Goal: Task Accomplishment & Management: Manage account settings

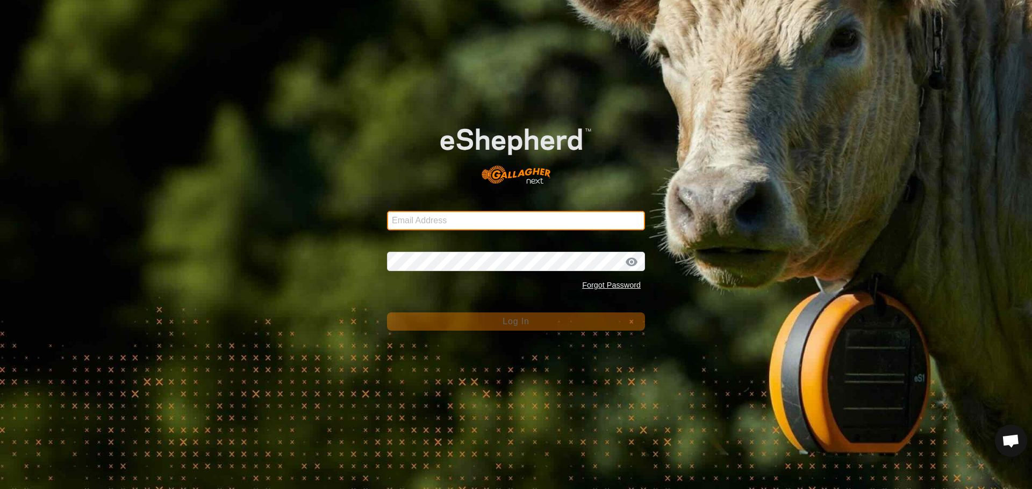
click at [453, 219] on input "Email Address" at bounding box center [516, 220] width 258 height 19
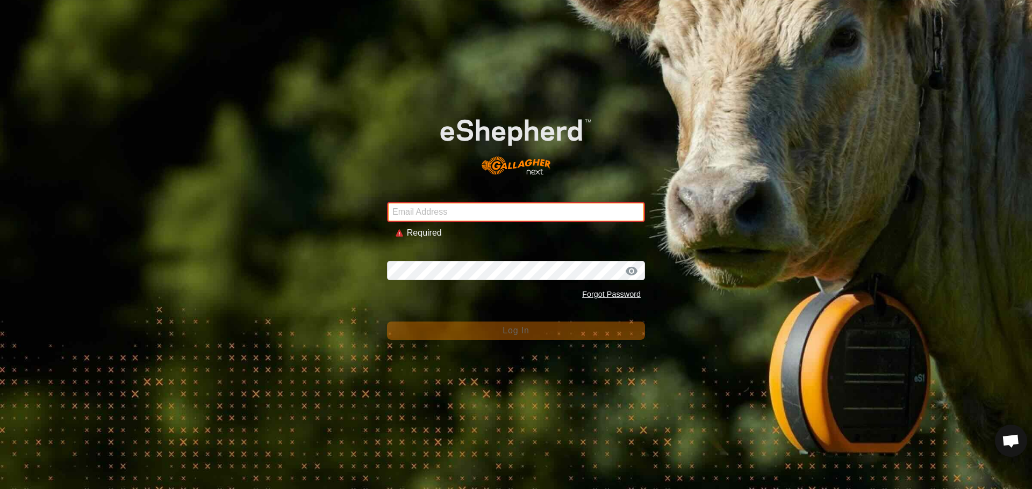
type input "johnhpearson@gmail.com"
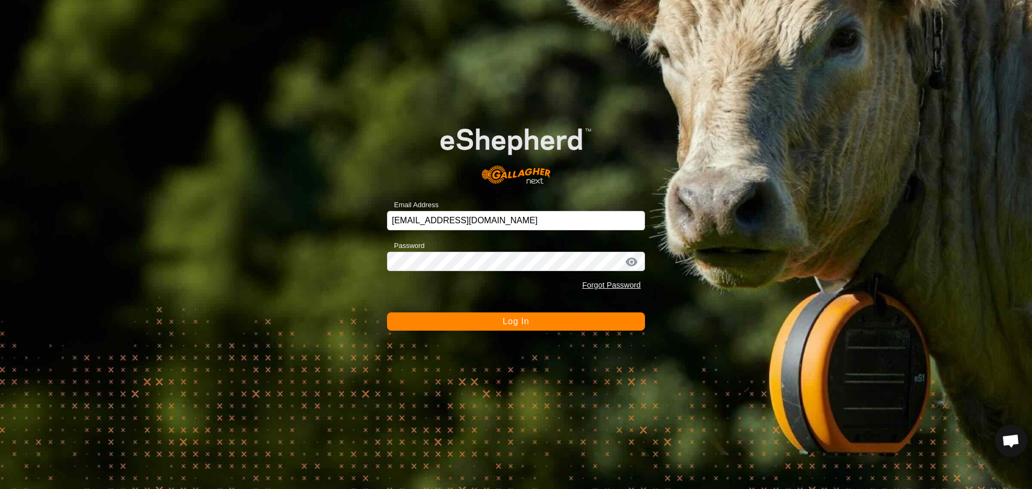
click at [541, 327] on button "Log In" at bounding box center [516, 322] width 258 height 18
